Goal: Transaction & Acquisition: Download file/media

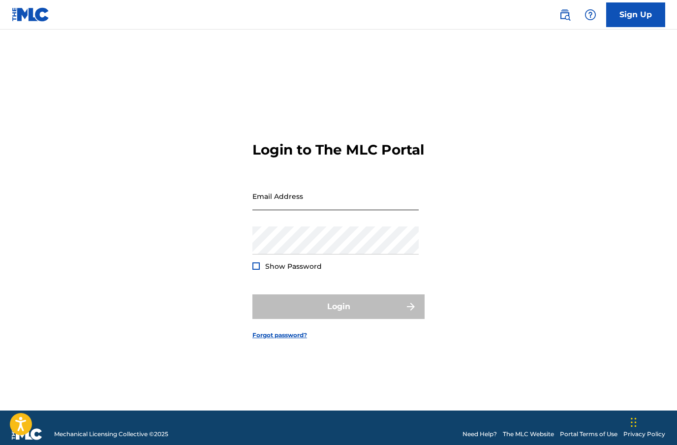
click at [313, 210] on input "Email Address" at bounding box center [335, 196] width 166 height 28
type input "[EMAIL_ADDRESS][DOMAIN_NAME]"
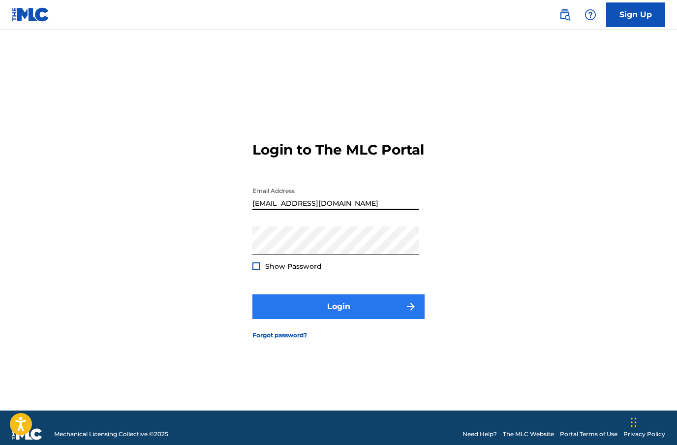
click at [308, 319] on button "Login" at bounding box center [338, 306] width 172 height 25
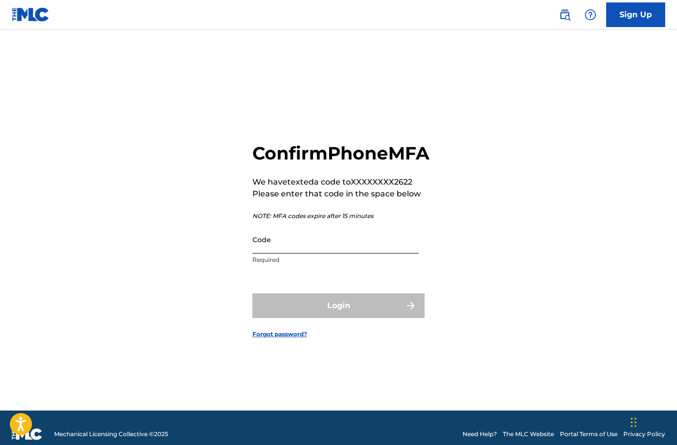
click at [321, 253] on input "Code" at bounding box center [335, 239] width 166 height 28
click at [295, 253] on input "Code" at bounding box center [335, 239] width 166 height 28
click at [432, 267] on div "Confirm Phone MFA We have texted a code to XXXXXXXX2622 Please enter that code …" at bounding box center [338, 232] width 677 height 356
click at [308, 253] on input "Code" at bounding box center [335, 239] width 166 height 28
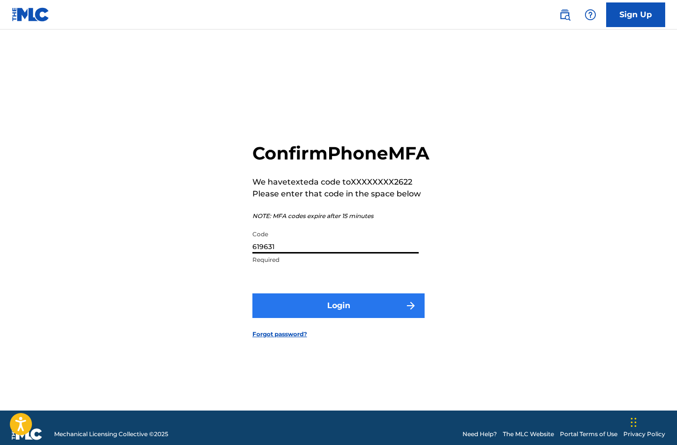
type input "619631"
click at [363, 318] on button "Login" at bounding box center [338, 305] width 172 height 25
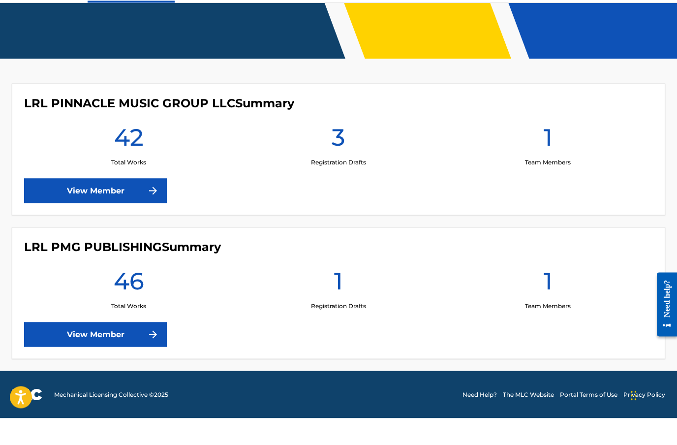
scroll to position [171, 0]
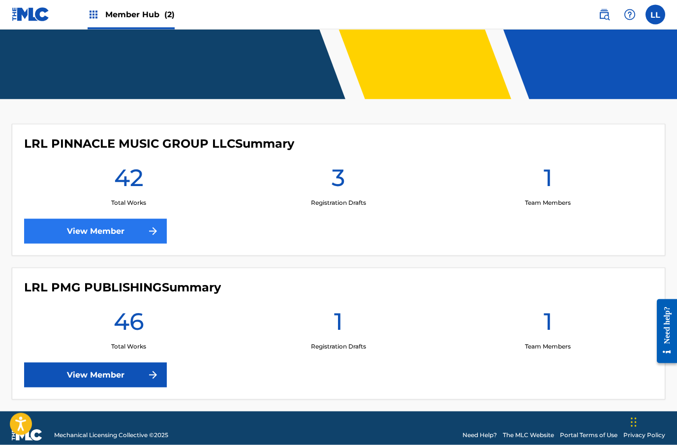
click at [123, 229] on link "View Member" at bounding box center [95, 231] width 143 height 25
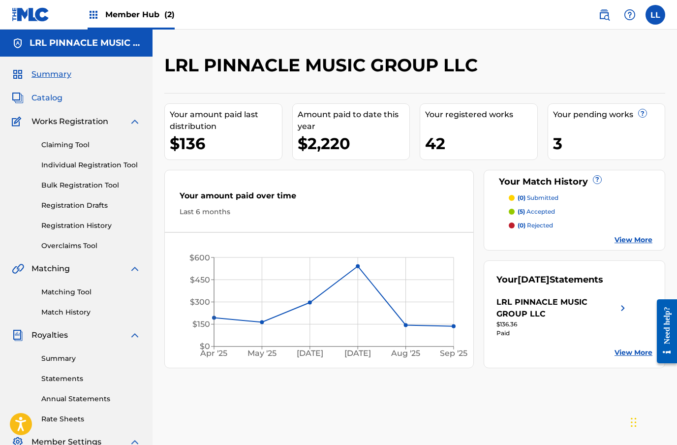
click at [52, 96] on span "Catalog" at bounding box center [46, 98] width 31 height 12
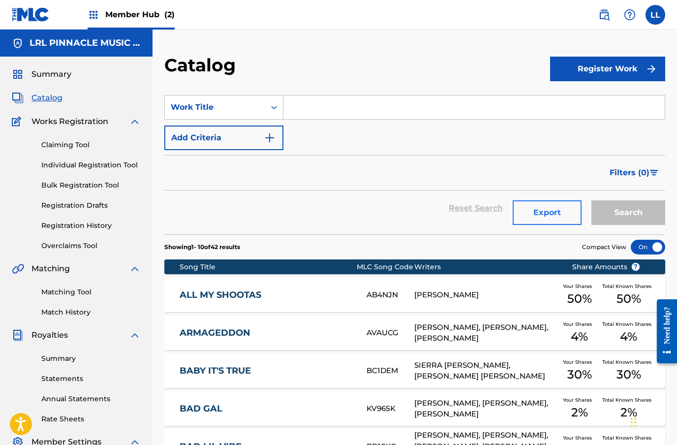
click at [551, 214] on button "Export" at bounding box center [547, 212] width 69 height 25
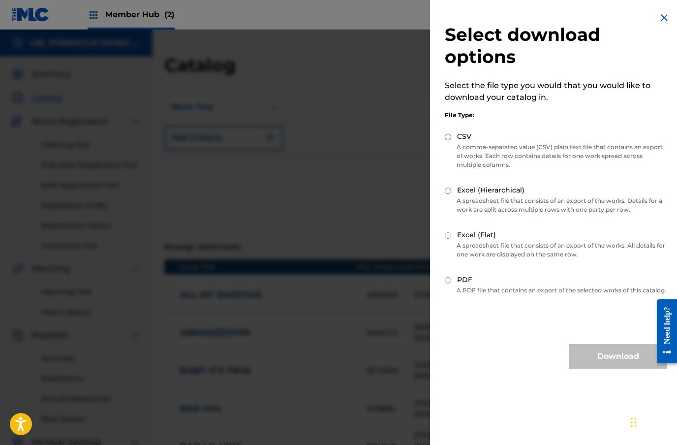
click at [450, 281] on input "PDF" at bounding box center [448, 280] width 6 height 6
radio input "true"
click at [619, 366] on button "Download" at bounding box center [618, 356] width 98 height 25
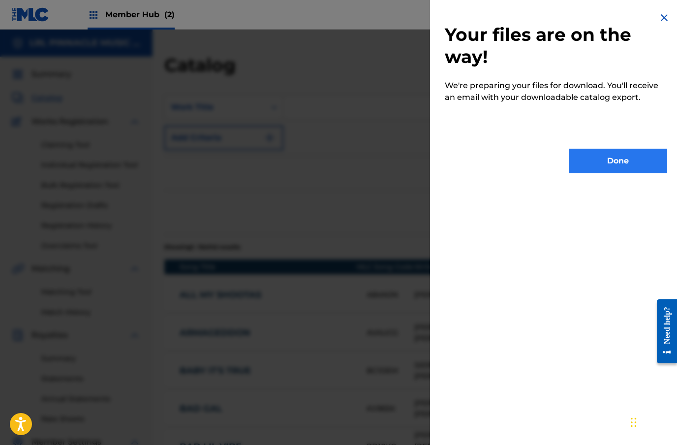
click at [615, 158] on button "Done" at bounding box center [618, 161] width 98 height 25
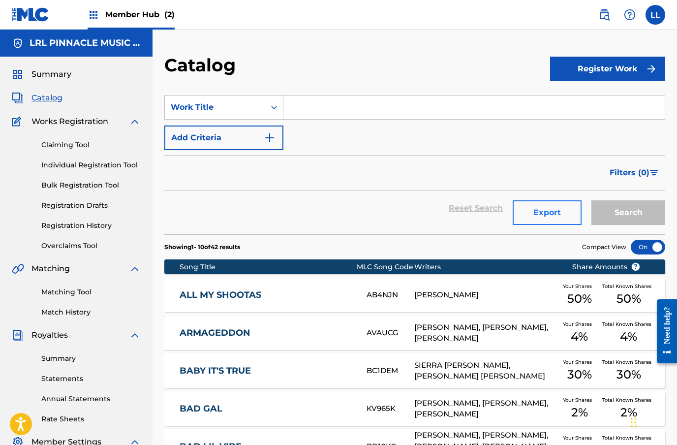
click at [549, 219] on button "Export" at bounding box center [547, 212] width 69 height 25
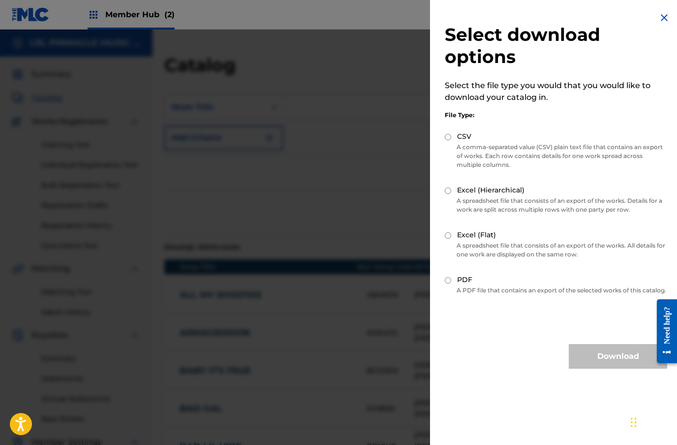
click at [460, 194] on label "Excel (Hierarchical)" at bounding box center [490, 190] width 67 height 10
click at [451, 194] on input "Excel (Hierarchical)" at bounding box center [448, 190] width 6 height 6
radio input "true"
click at [611, 366] on button "Download" at bounding box center [618, 356] width 98 height 25
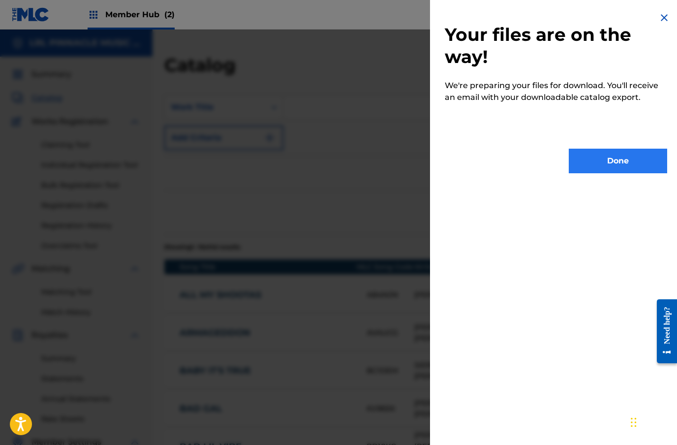
click at [606, 165] on button "Done" at bounding box center [618, 161] width 98 height 25
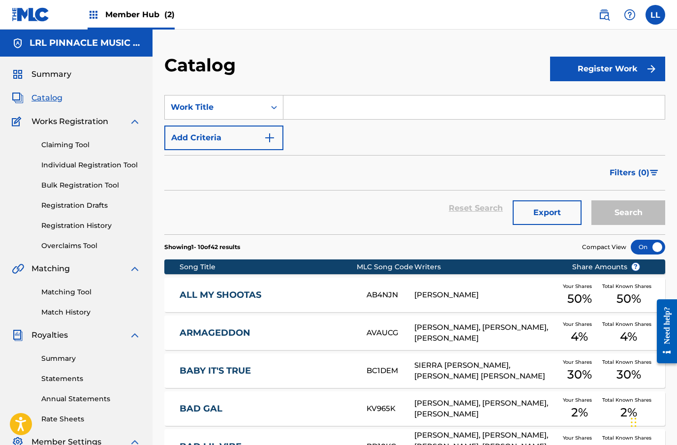
click at [127, 13] on span "Member Hub (2)" at bounding box center [139, 14] width 69 height 11
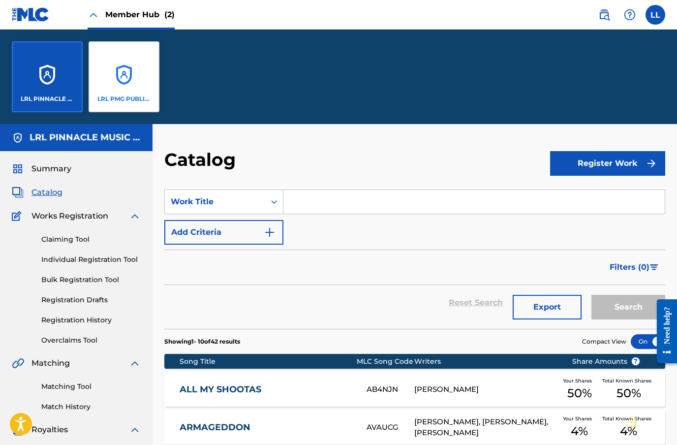
click at [111, 87] on div "LRL PMG PUBLISHING" at bounding box center [124, 76] width 71 height 71
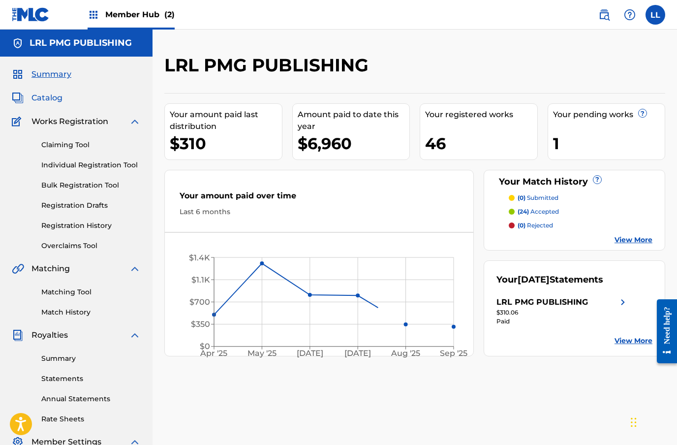
click at [52, 101] on span "Catalog" at bounding box center [46, 98] width 31 height 12
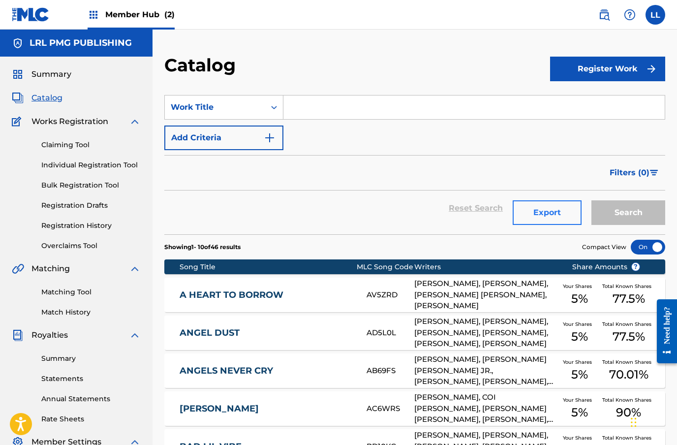
click at [545, 215] on button "Export" at bounding box center [547, 212] width 69 height 25
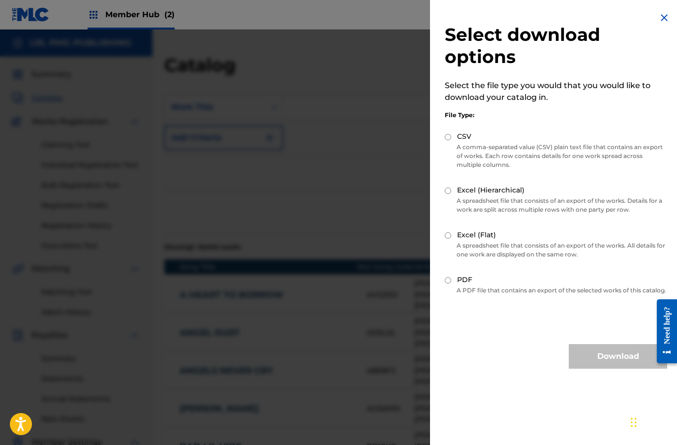
click at [448, 280] on input "PDF" at bounding box center [448, 280] width 6 height 6
radio input "true"
click at [615, 363] on button "Download" at bounding box center [618, 356] width 98 height 25
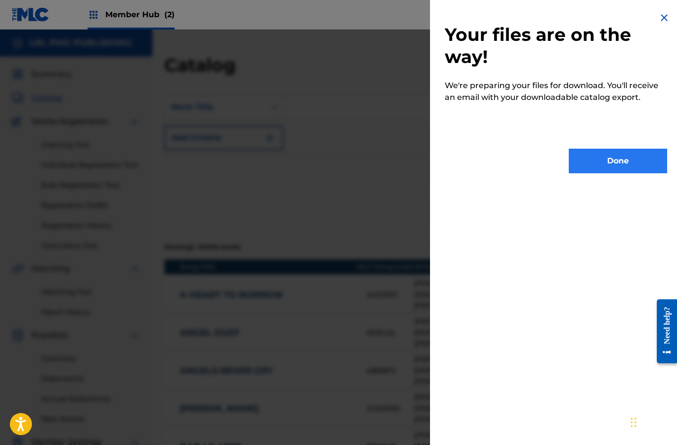
click at [614, 162] on button "Done" at bounding box center [618, 161] width 98 height 25
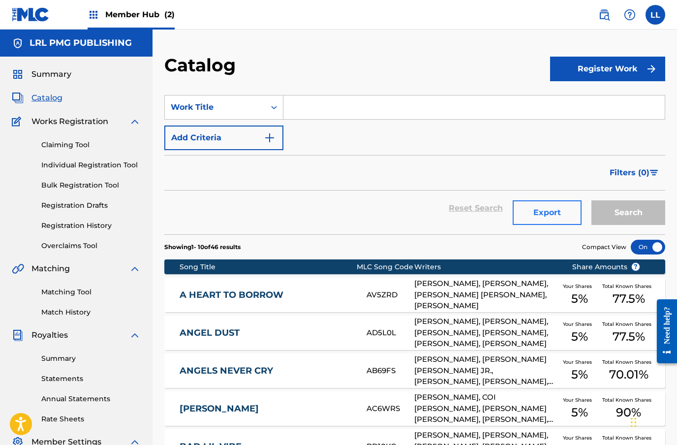
click at [546, 210] on button "Export" at bounding box center [547, 212] width 69 height 25
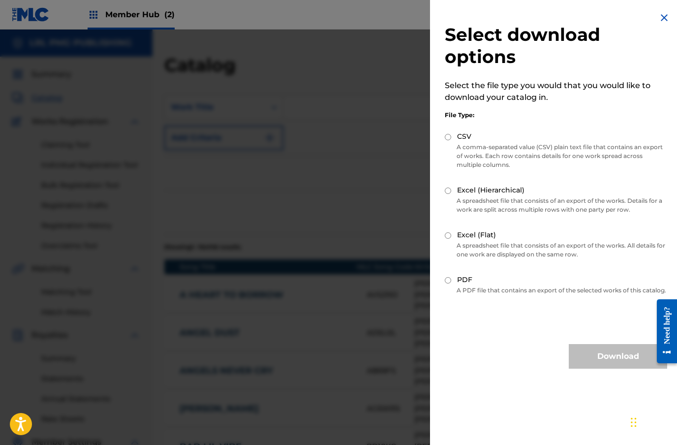
click at [446, 190] on input "Excel (Hierarchical)" at bounding box center [448, 190] width 6 height 6
radio input "true"
click at [604, 369] on button "Download" at bounding box center [618, 356] width 98 height 25
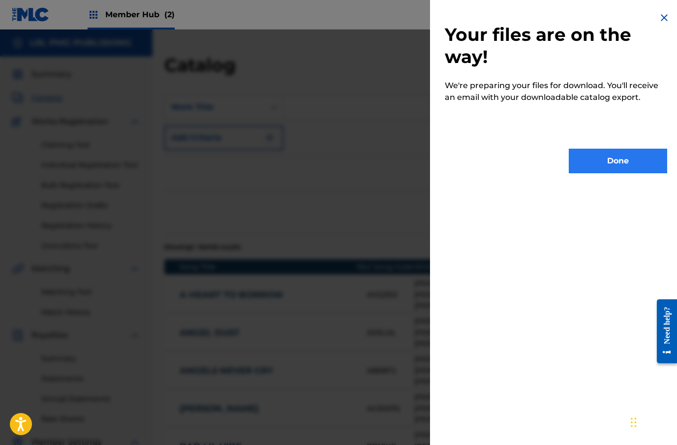
click at [611, 165] on button "Done" at bounding box center [618, 161] width 98 height 25
